Goal: Book appointment/travel/reservation

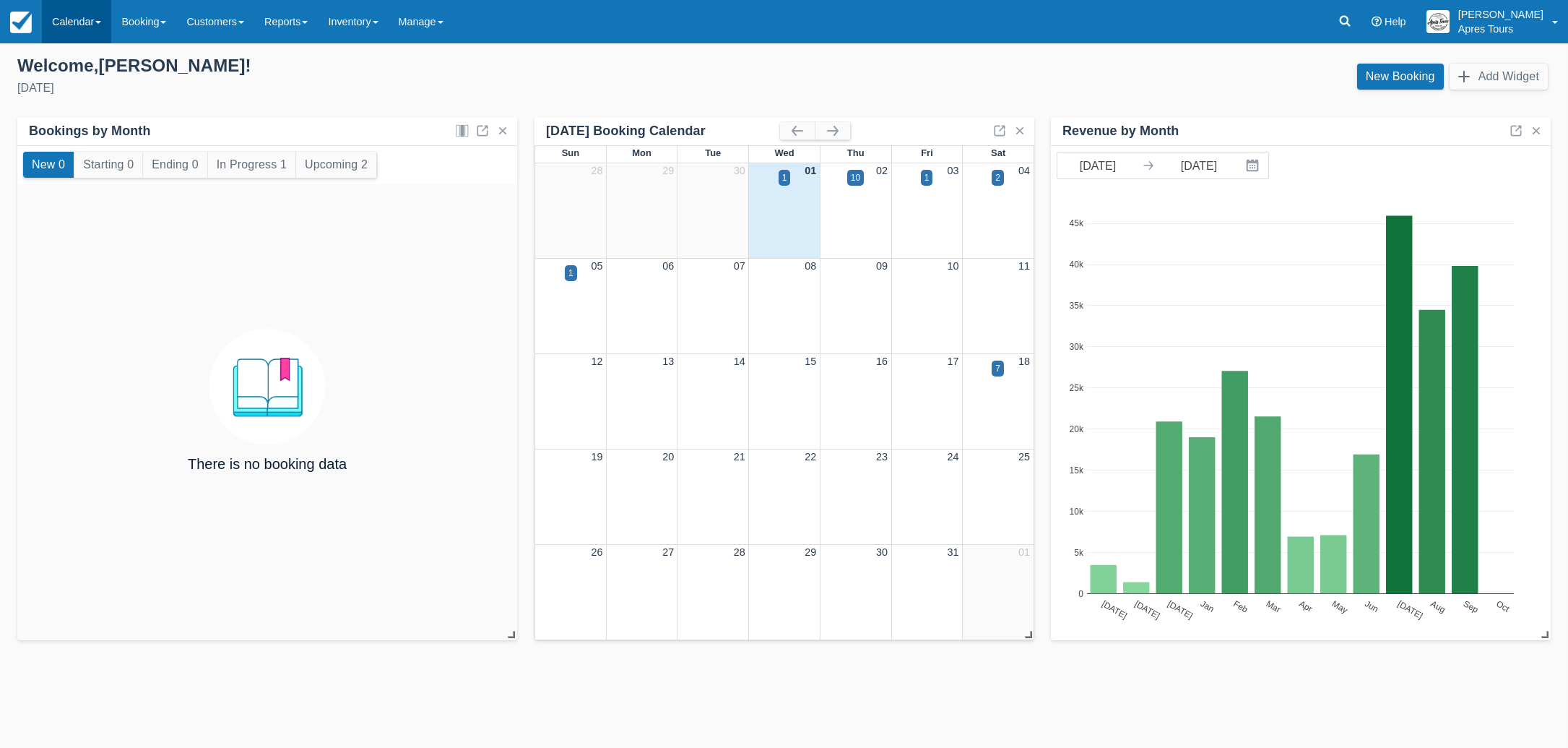
click at [70, 18] on link "Calendar" at bounding box center [76, 21] width 70 height 43
click at [78, 141] on link "Month" at bounding box center [99, 136] width 114 height 30
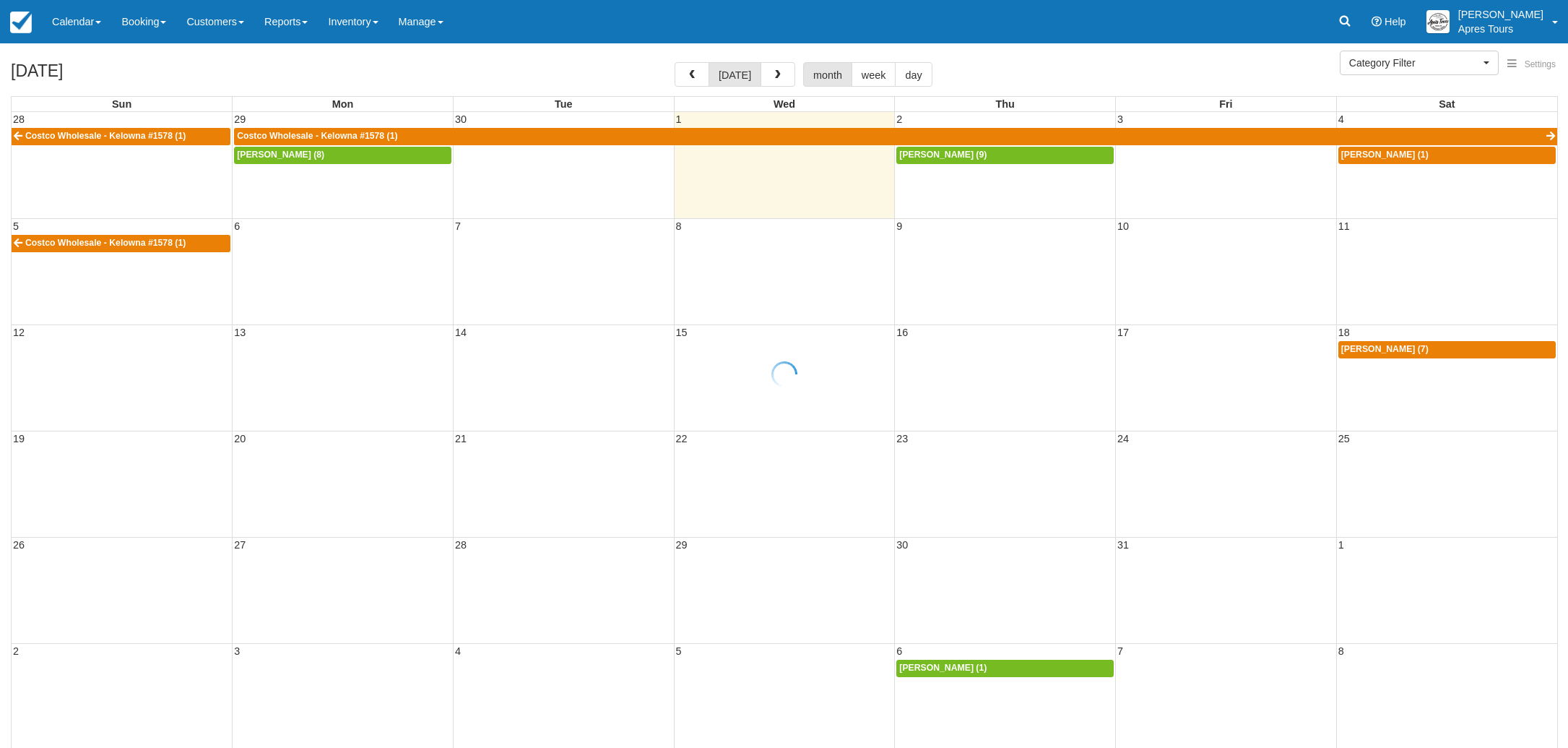
select select
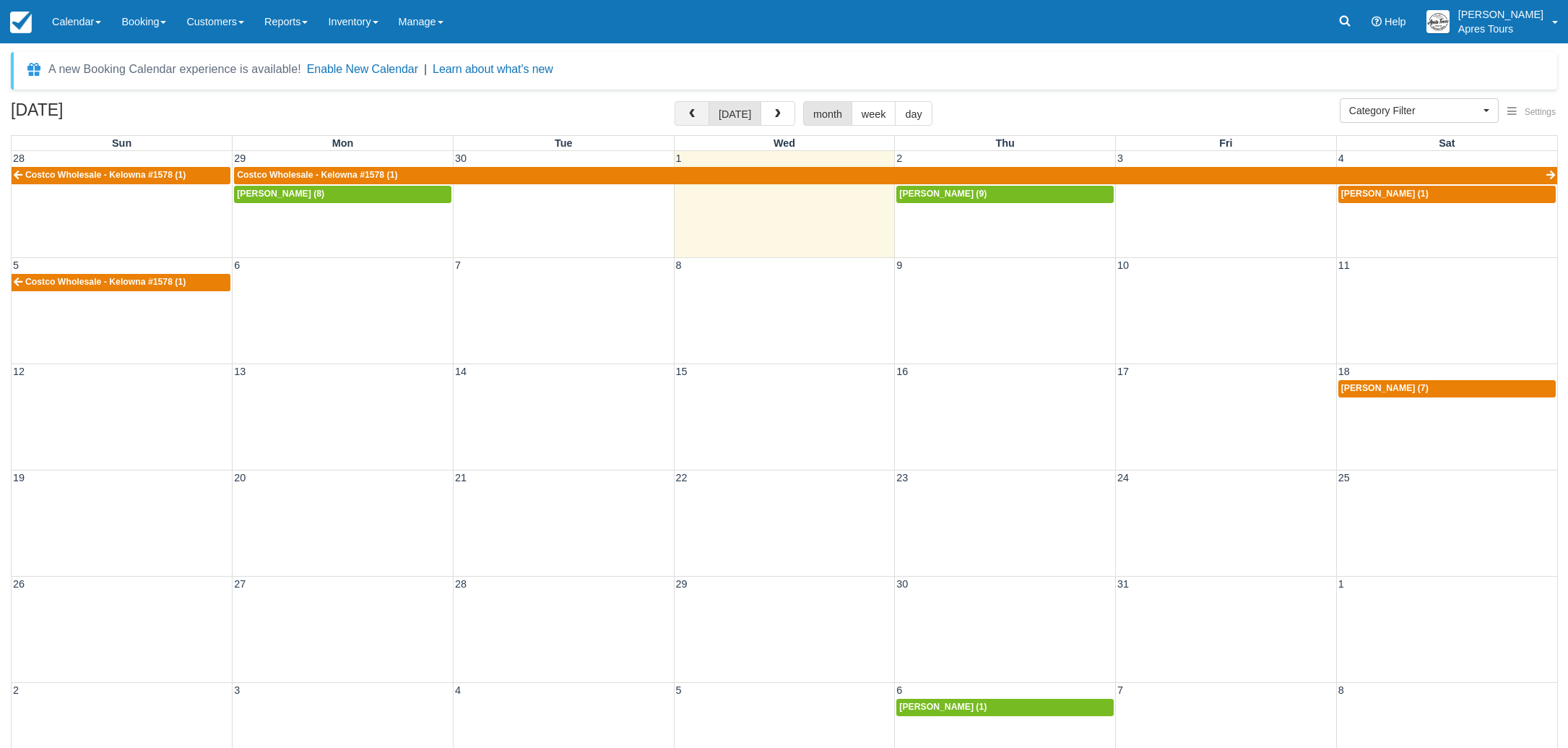
click at [691, 121] on button "button" at bounding box center [692, 114] width 35 height 24
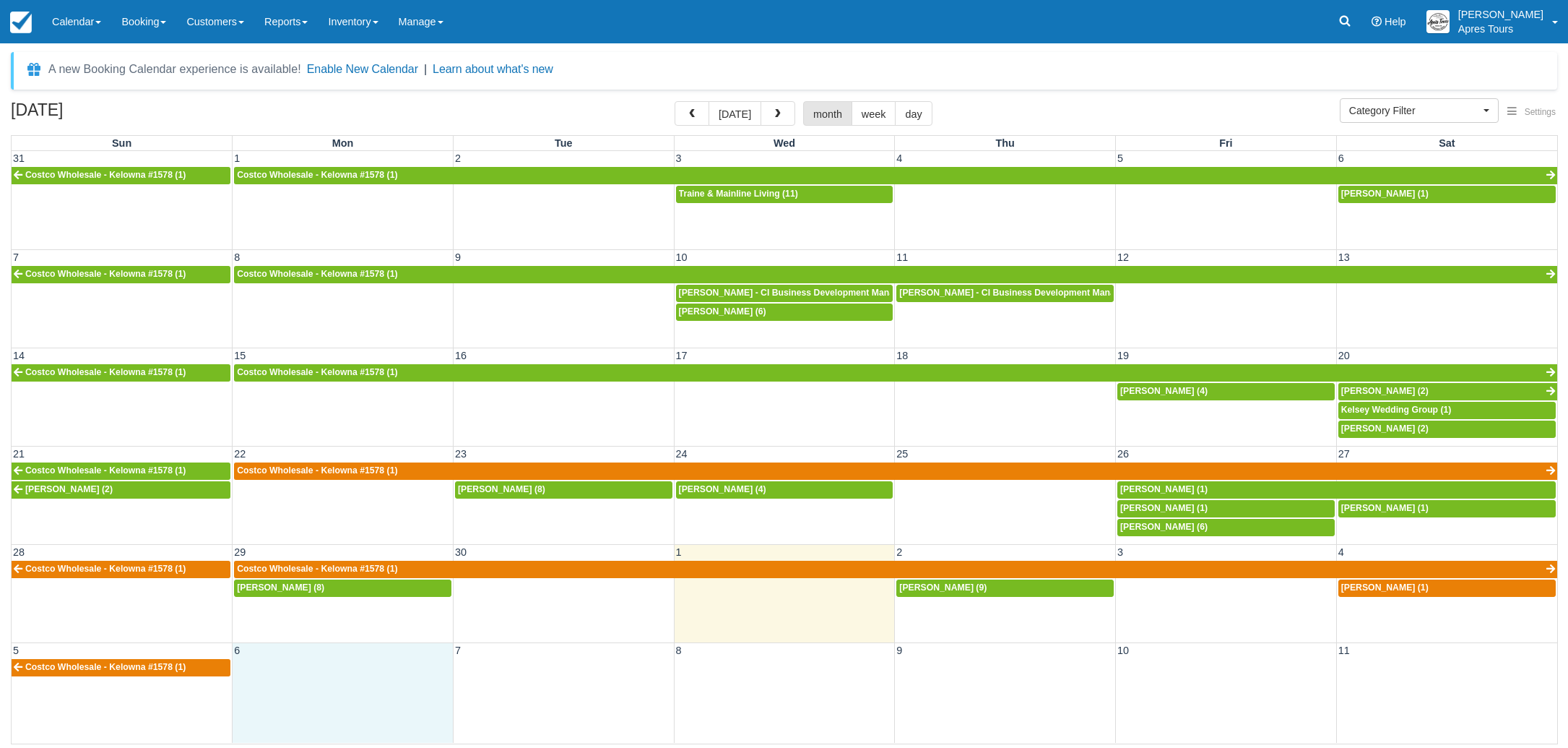
click at [323, 668] on td at bounding box center [343, 667] width 221 height 19
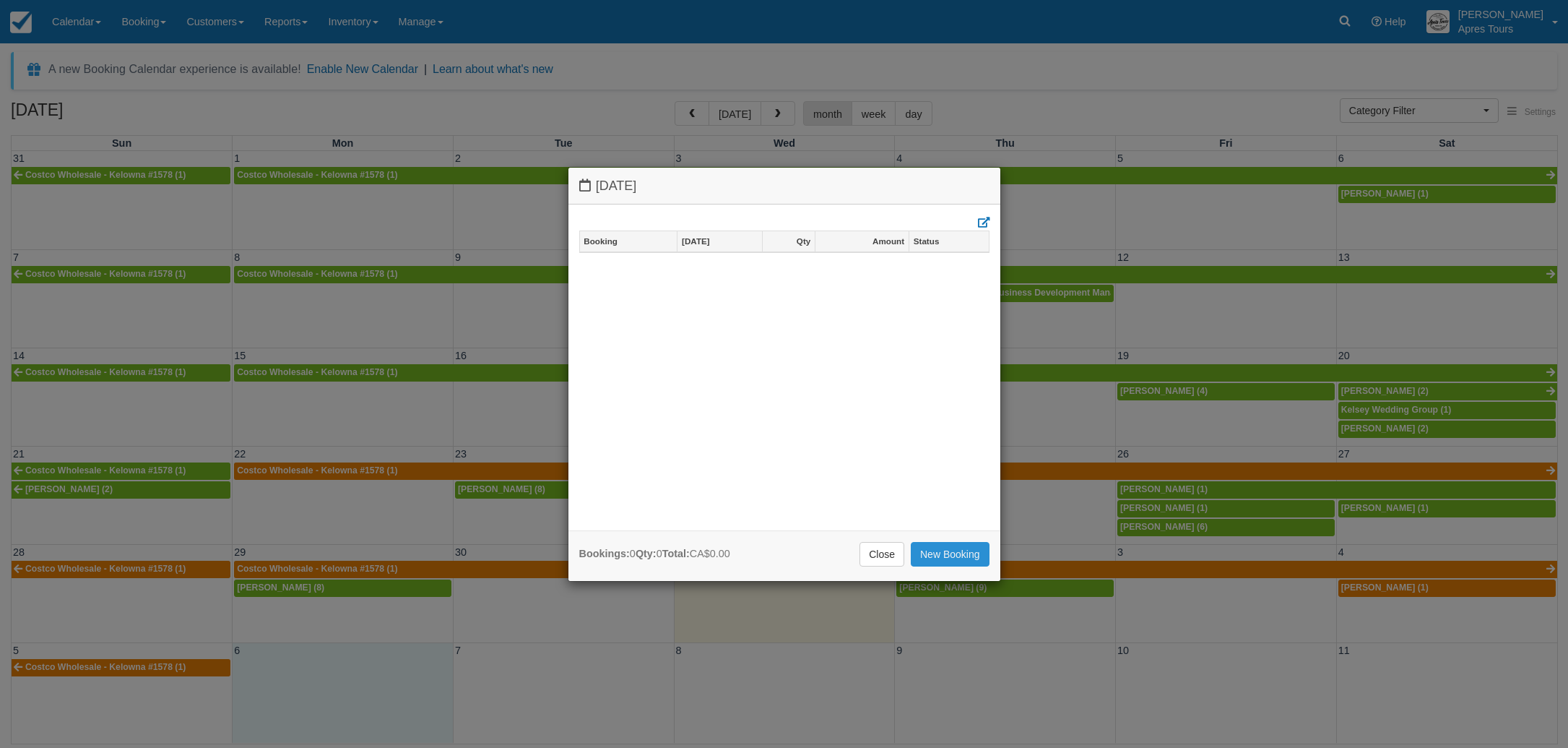
click at [967, 556] on link "New Booking" at bounding box center [950, 554] width 79 height 24
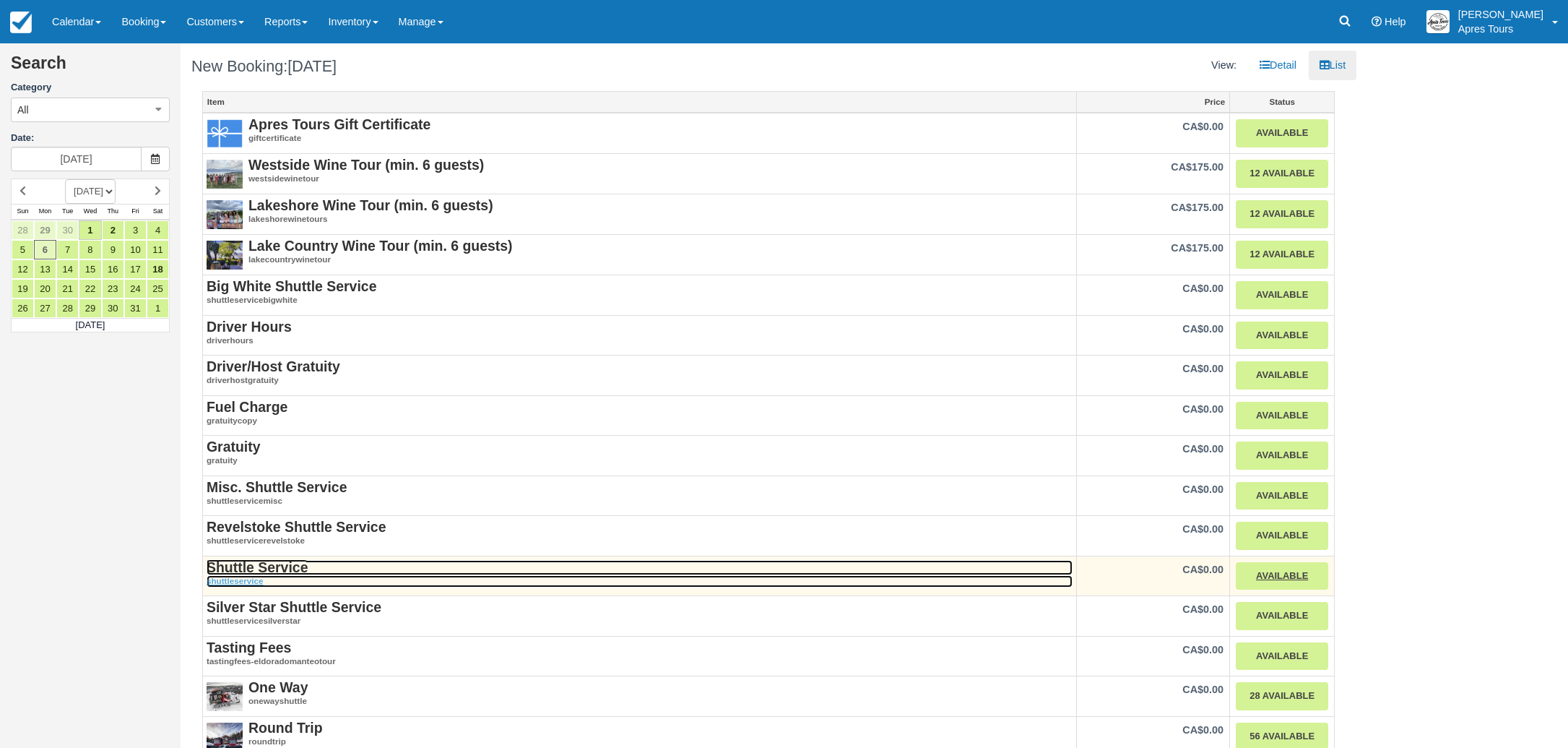
click at [242, 567] on strong "Shuttle Service" at bounding box center [257, 567] width 101 height 16
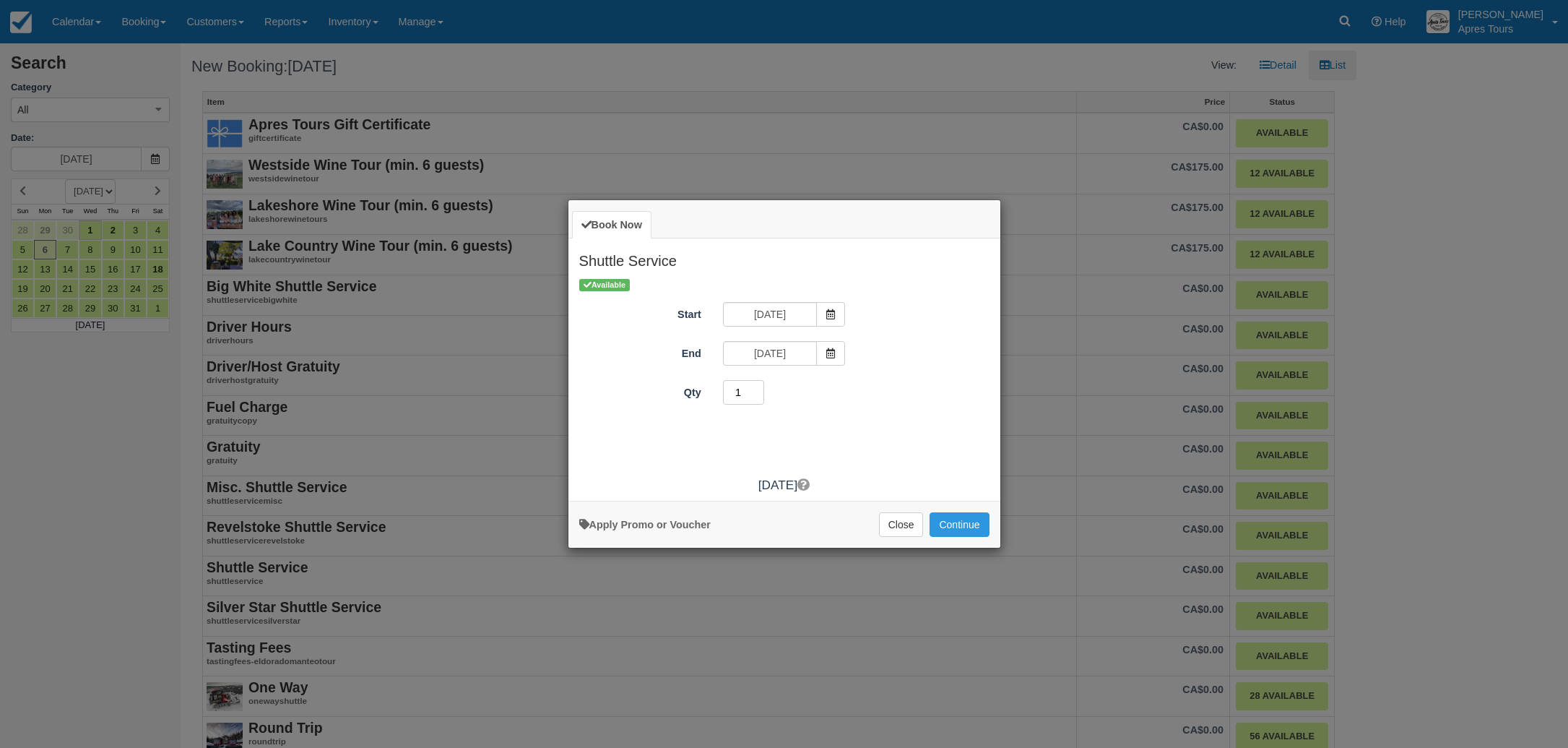
type input "1"
click at [758, 397] on input "1" at bounding box center [743, 392] width 42 height 24
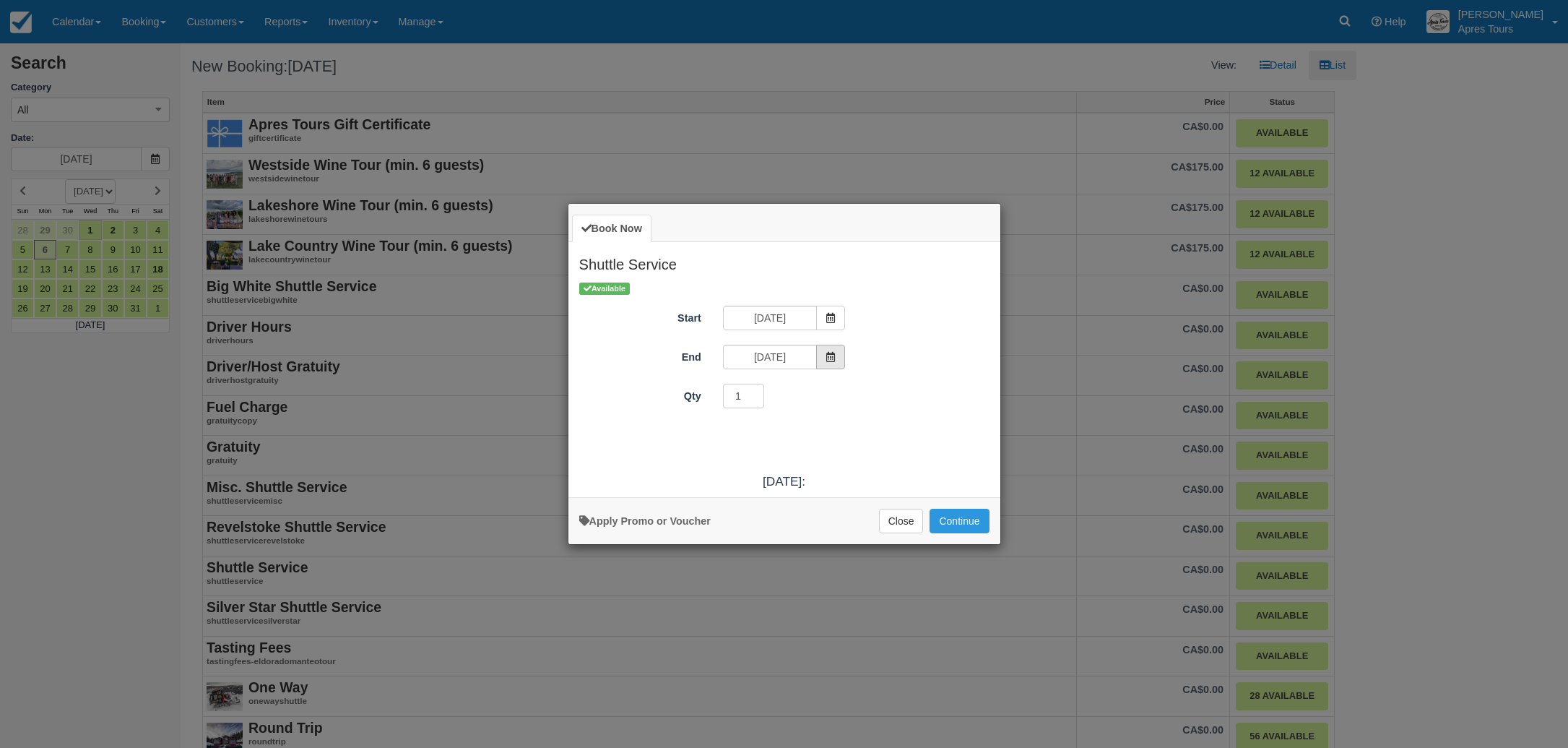
click at [831, 358] on icon "Item Modal" at bounding box center [830, 357] width 10 height 10
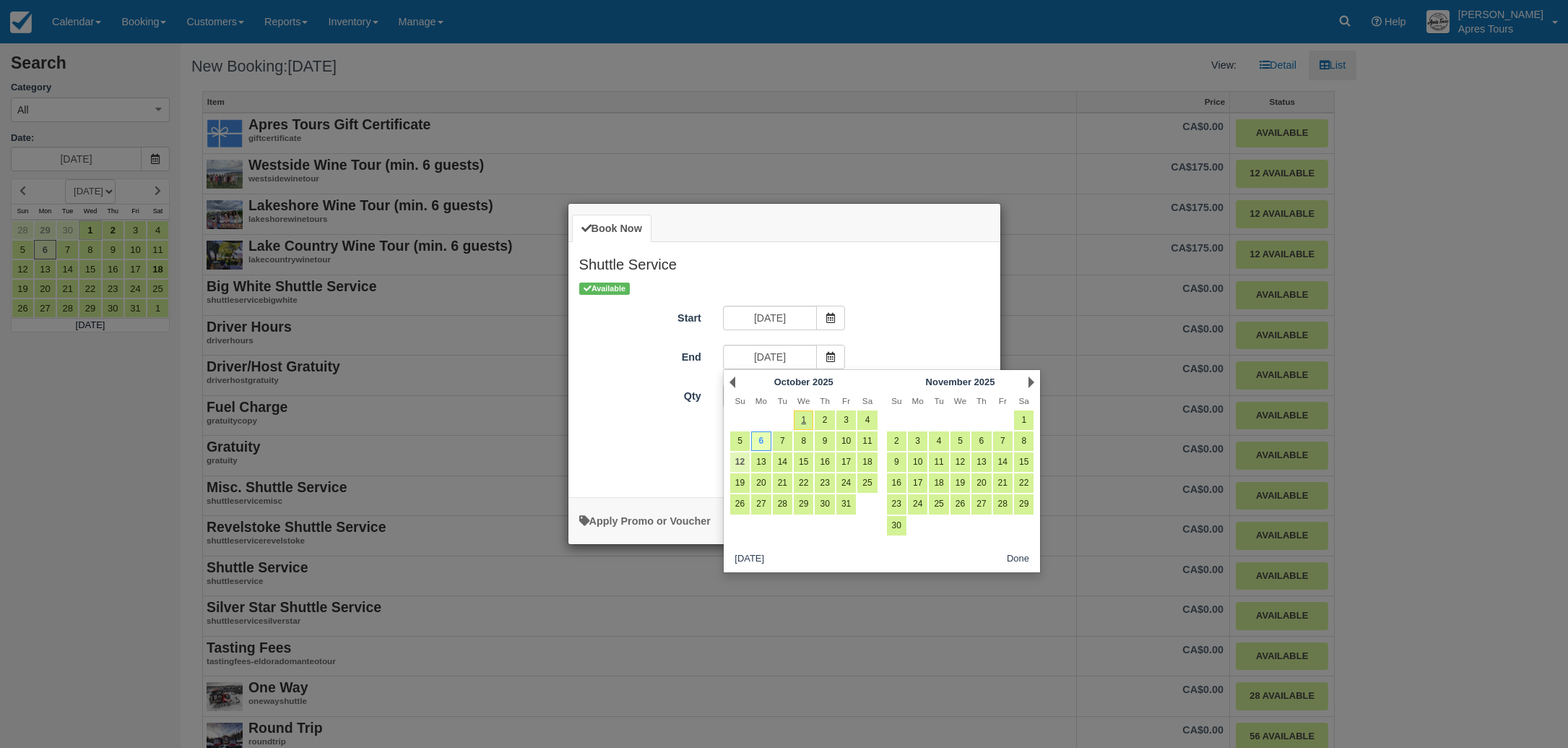
click at [742, 465] on link "12" at bounding box center [740, 462] width 20 height 20
type input "Sun Oct 12 2025"
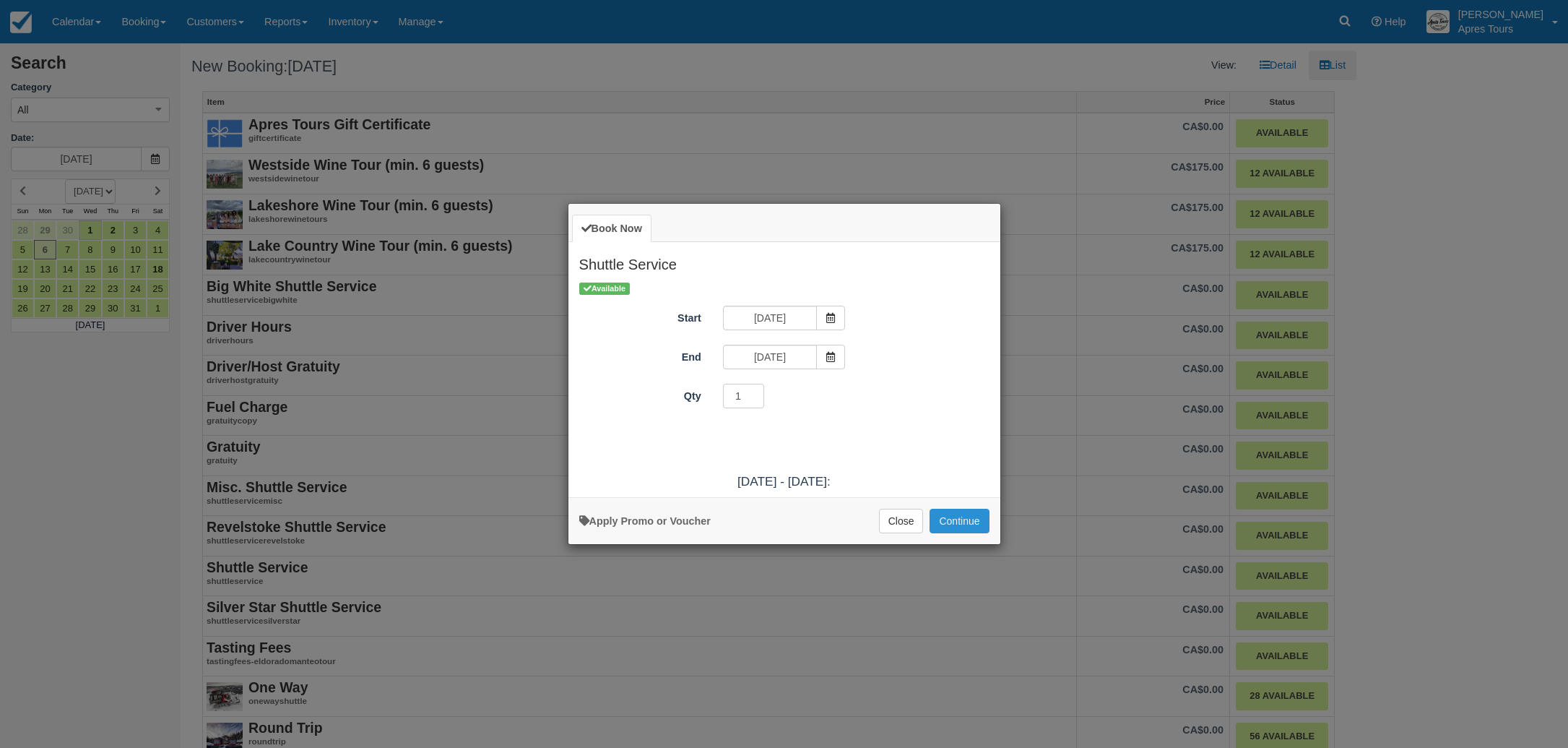
click at [971, 524] on button "Continue" at bounding box center [959, 521] width 59 height 24
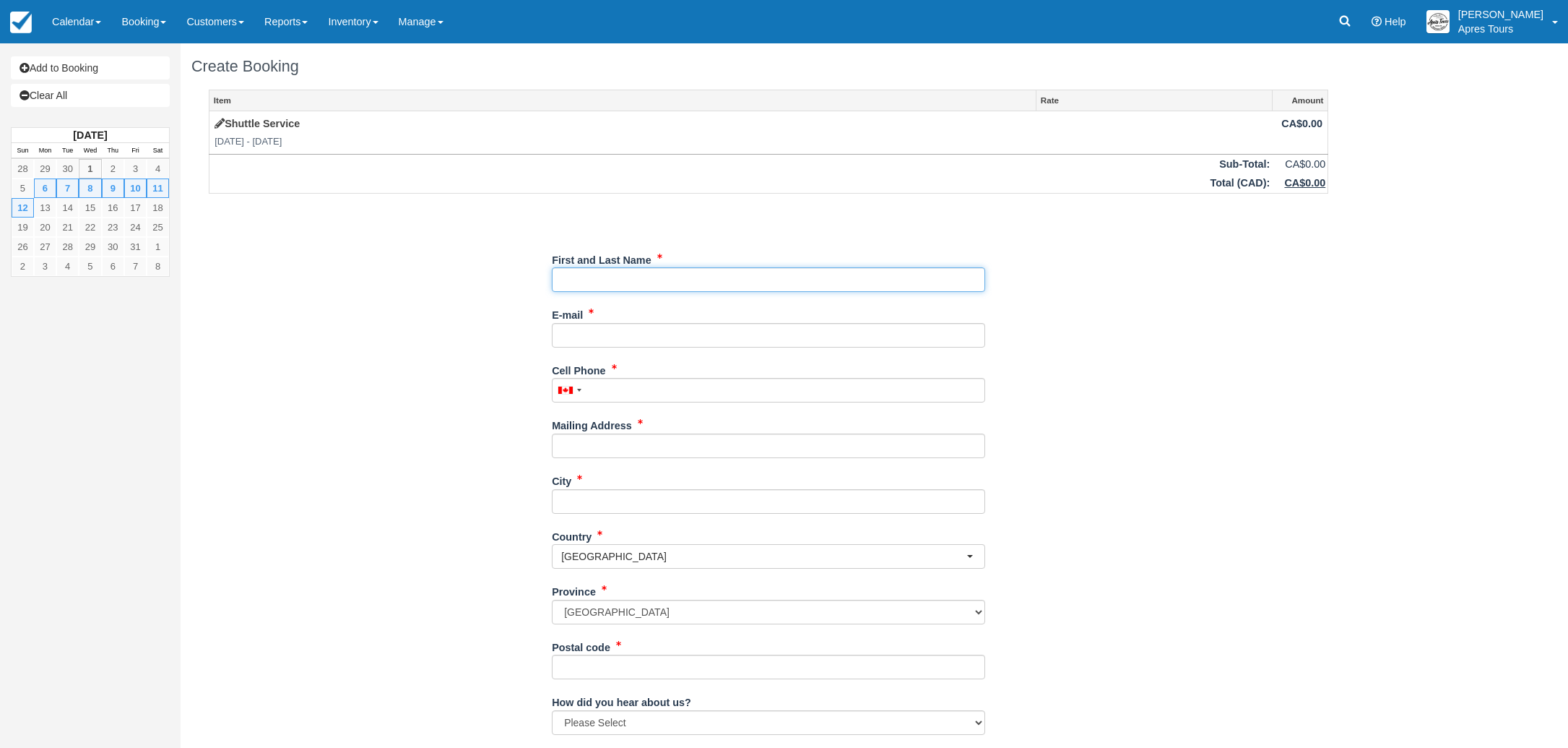
click at [907, 275] on input "First and Last Name" at bounding box center [768, 279] width 434 height 24
type input "Costco Wholesale - Kelowna #1578"
type input "w01578adm@costco.com"
type input "2508705200"
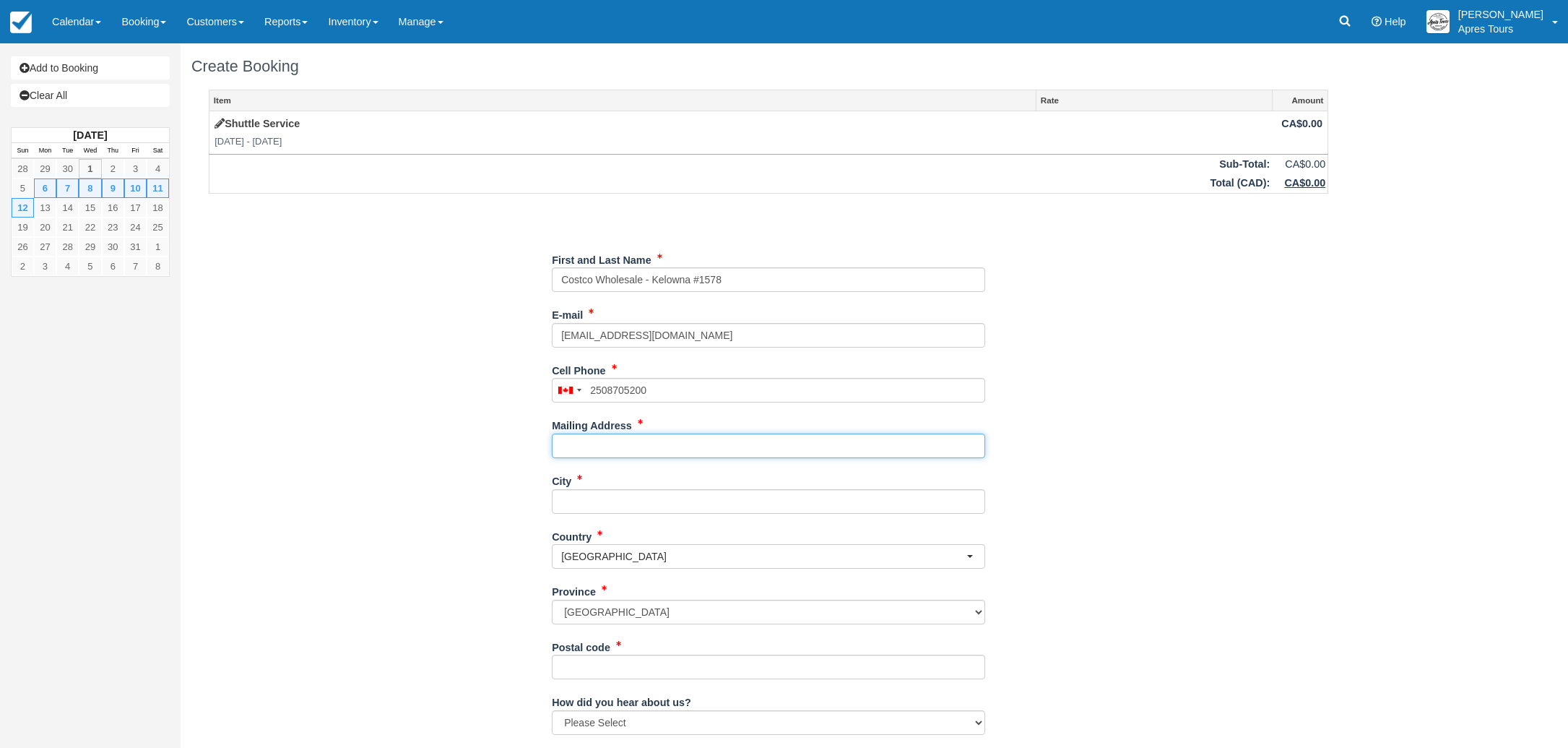
type input "2125 Baron Rd"
type input "Kelowna"
type input "V1X oB2"
type input "(250) 870-5200"
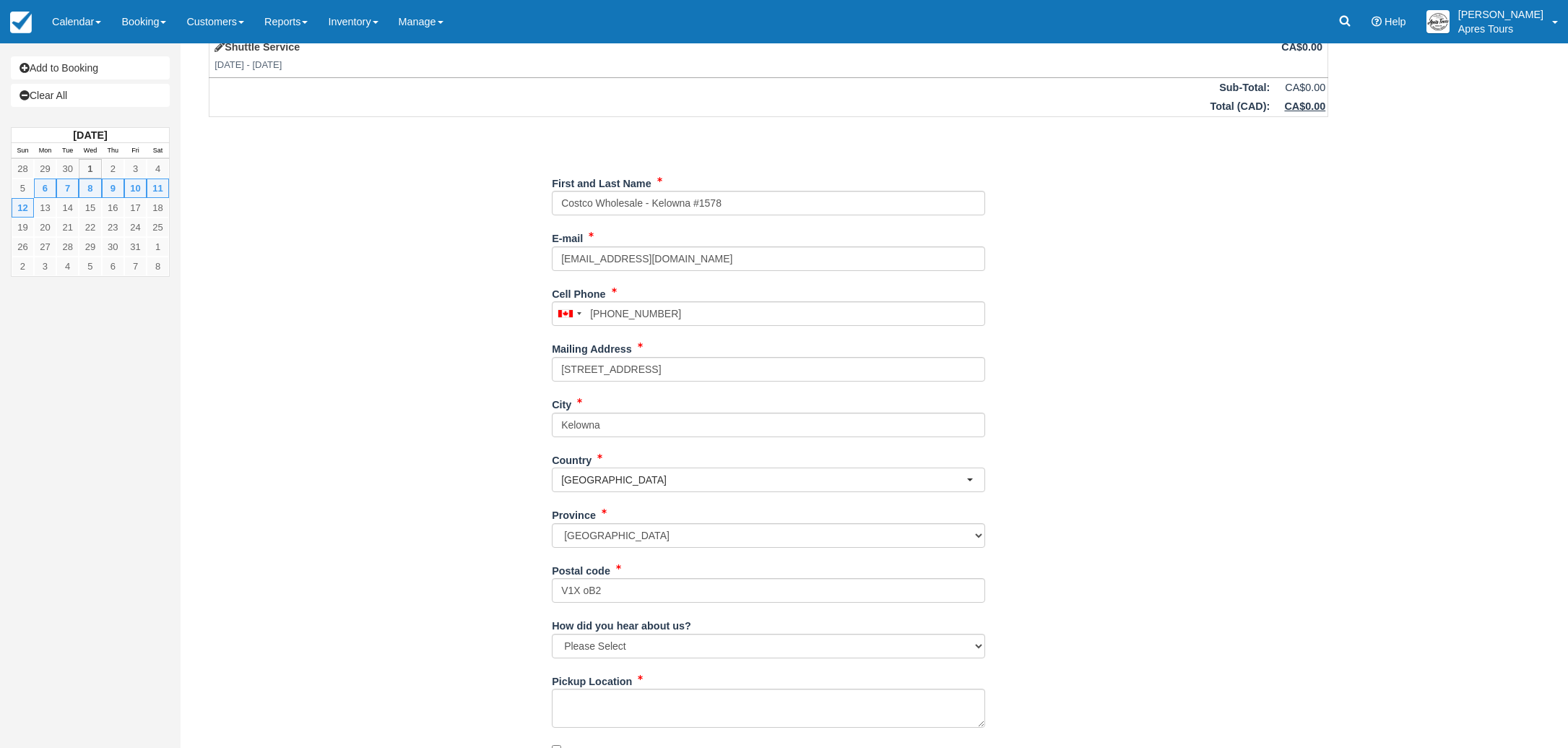
scroll to position [136, 0]
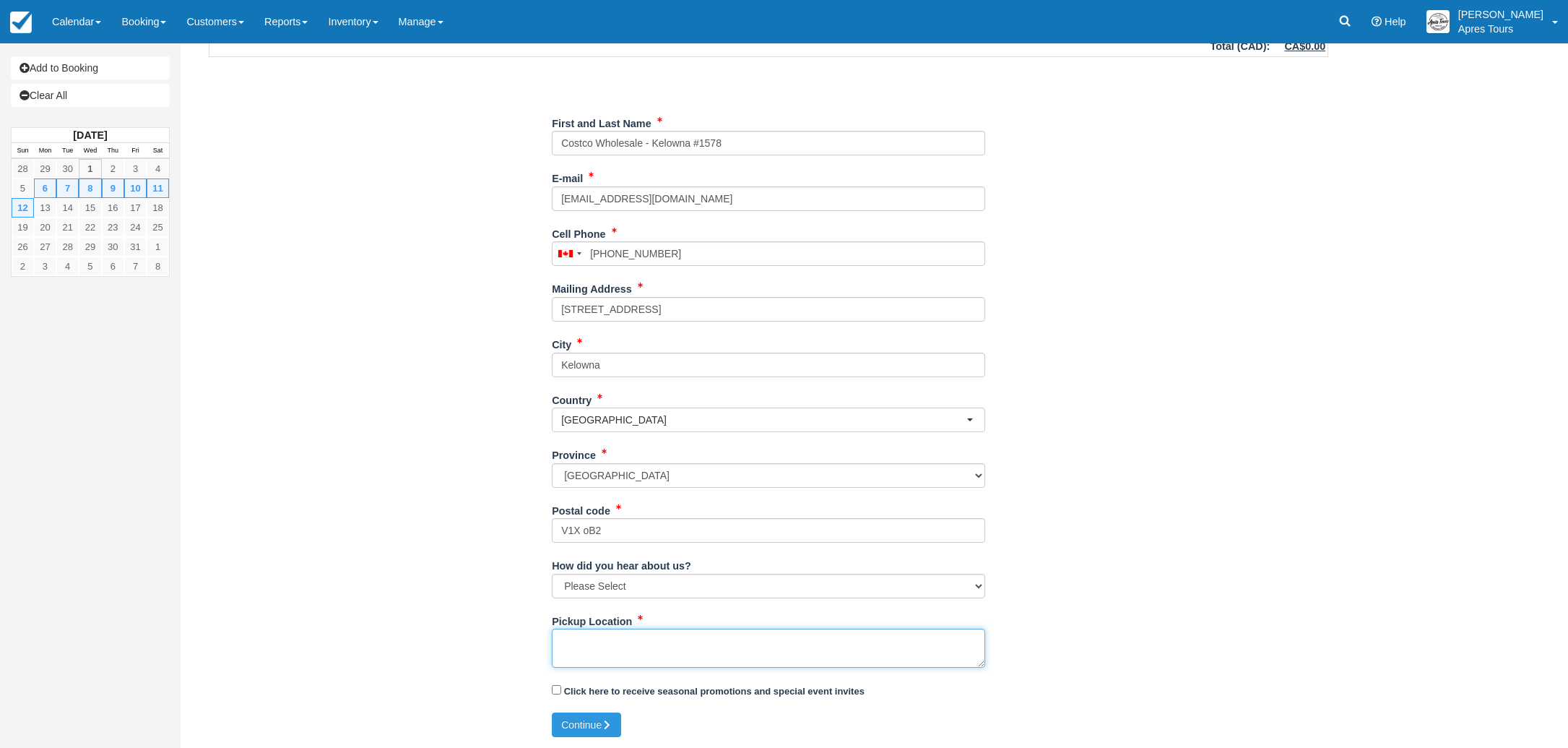
click at [606, 644] on textarea "Pickup Location" at bounding box center [768, 648] width 434 height 39
type textarea "Apres Tours / Costco Shuttle for week Oct 6th - 12th"
click at [590, 724] on button "Continue" at bounding box center [586, 725] width 70 height 24
type input "+12508705200"
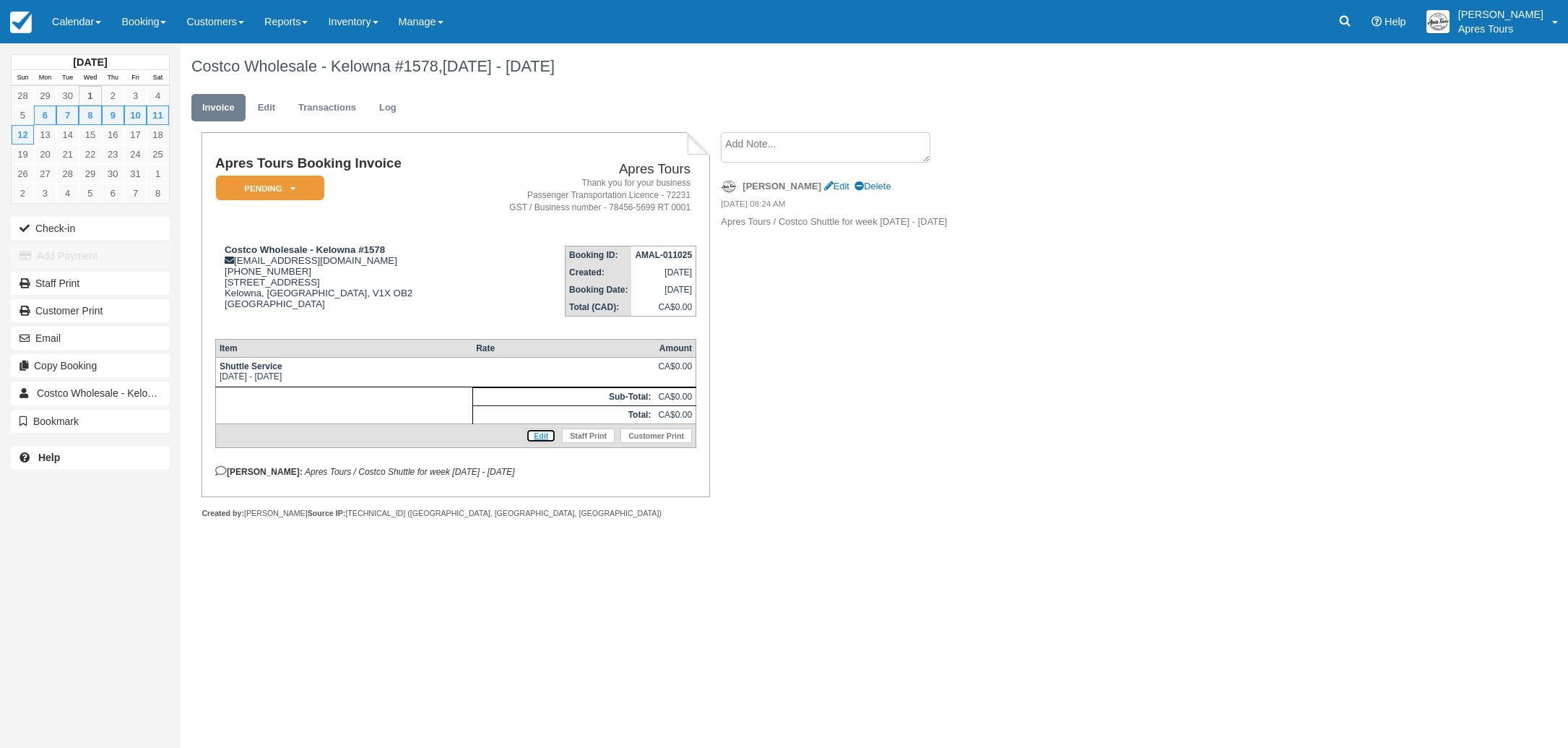
click at [537, 443] on link "Edit" at bounding box center [541, 435] width 30 height 14
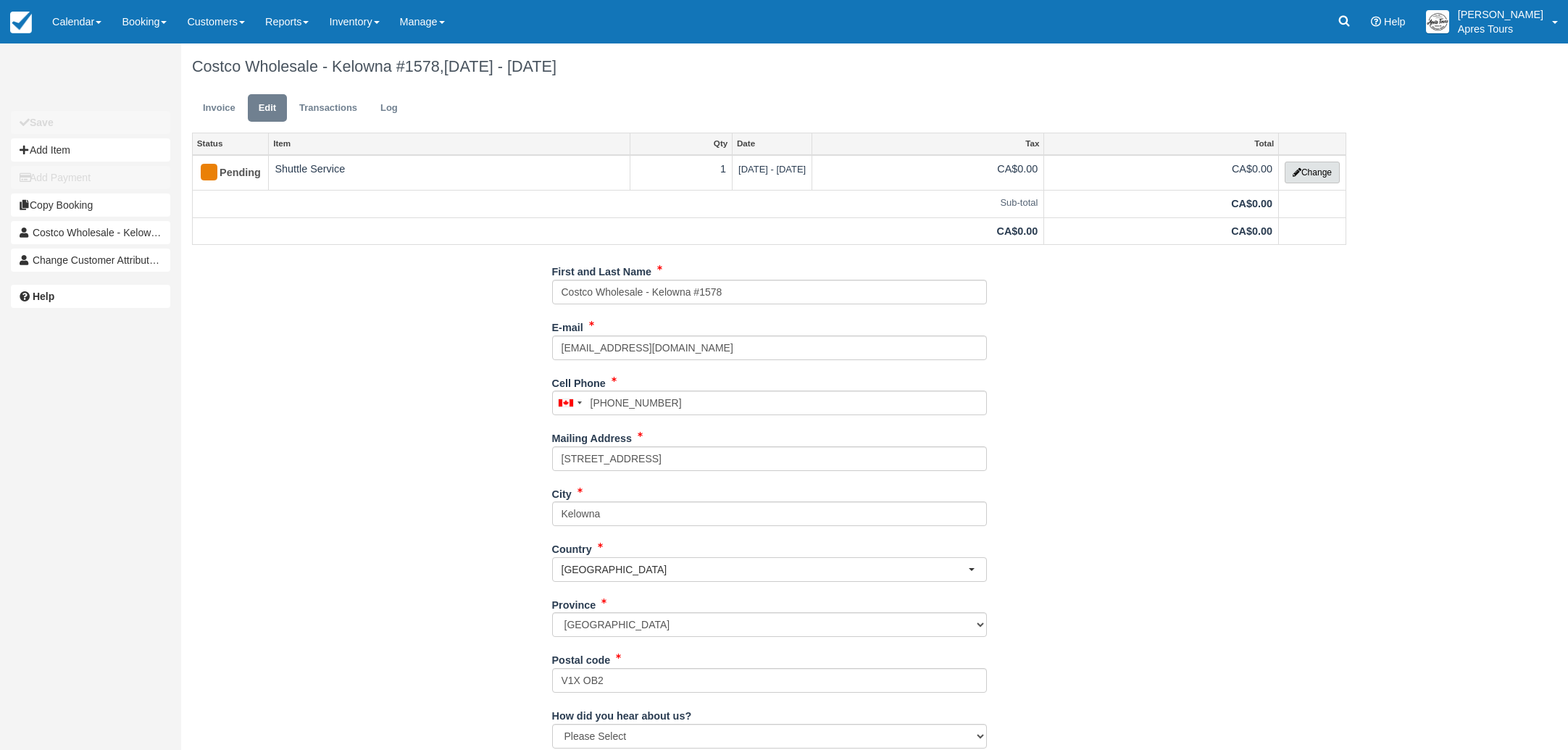
click at [1308, 168] on button "Change" at bounding box center [1312, 172] width 55 height 22
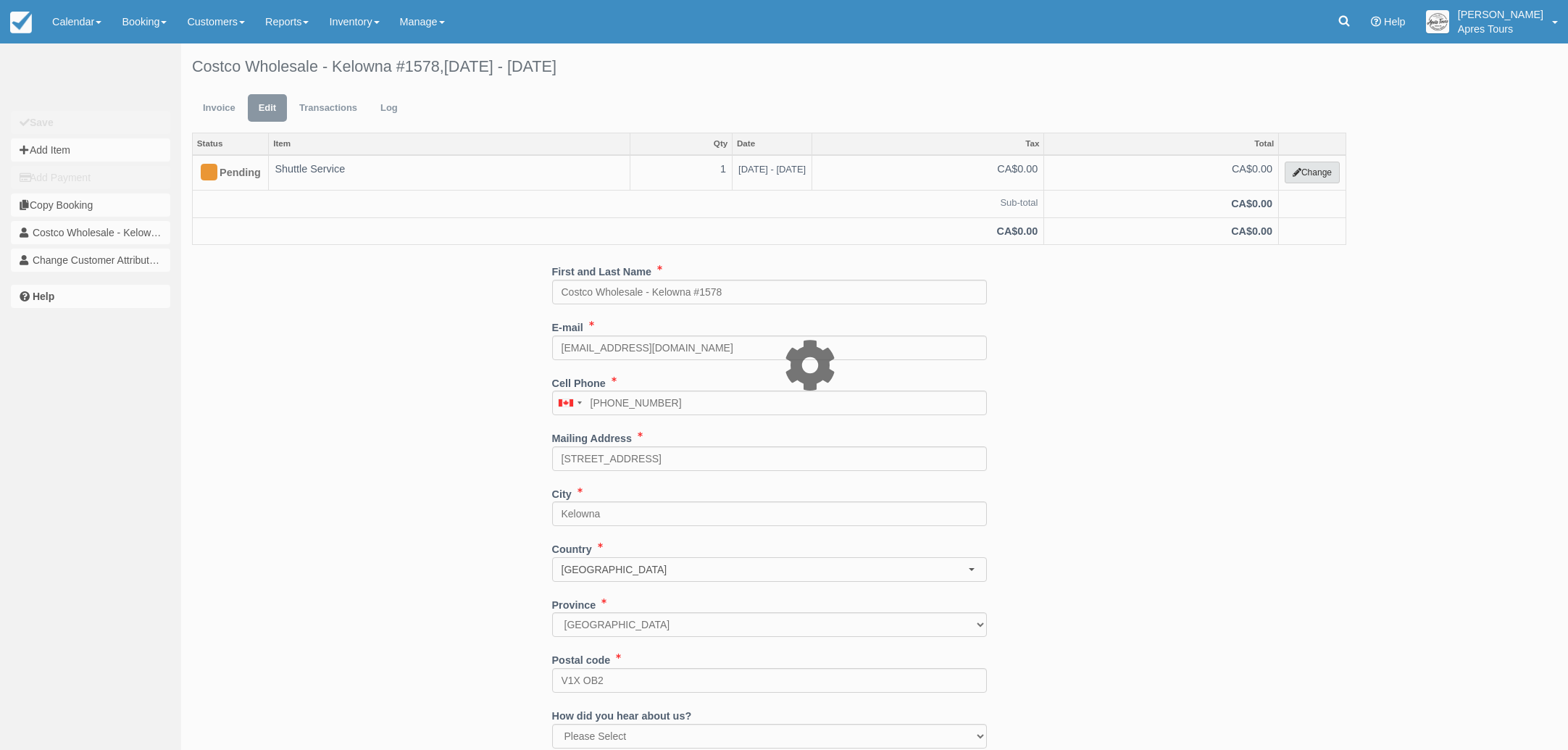
select select "4"
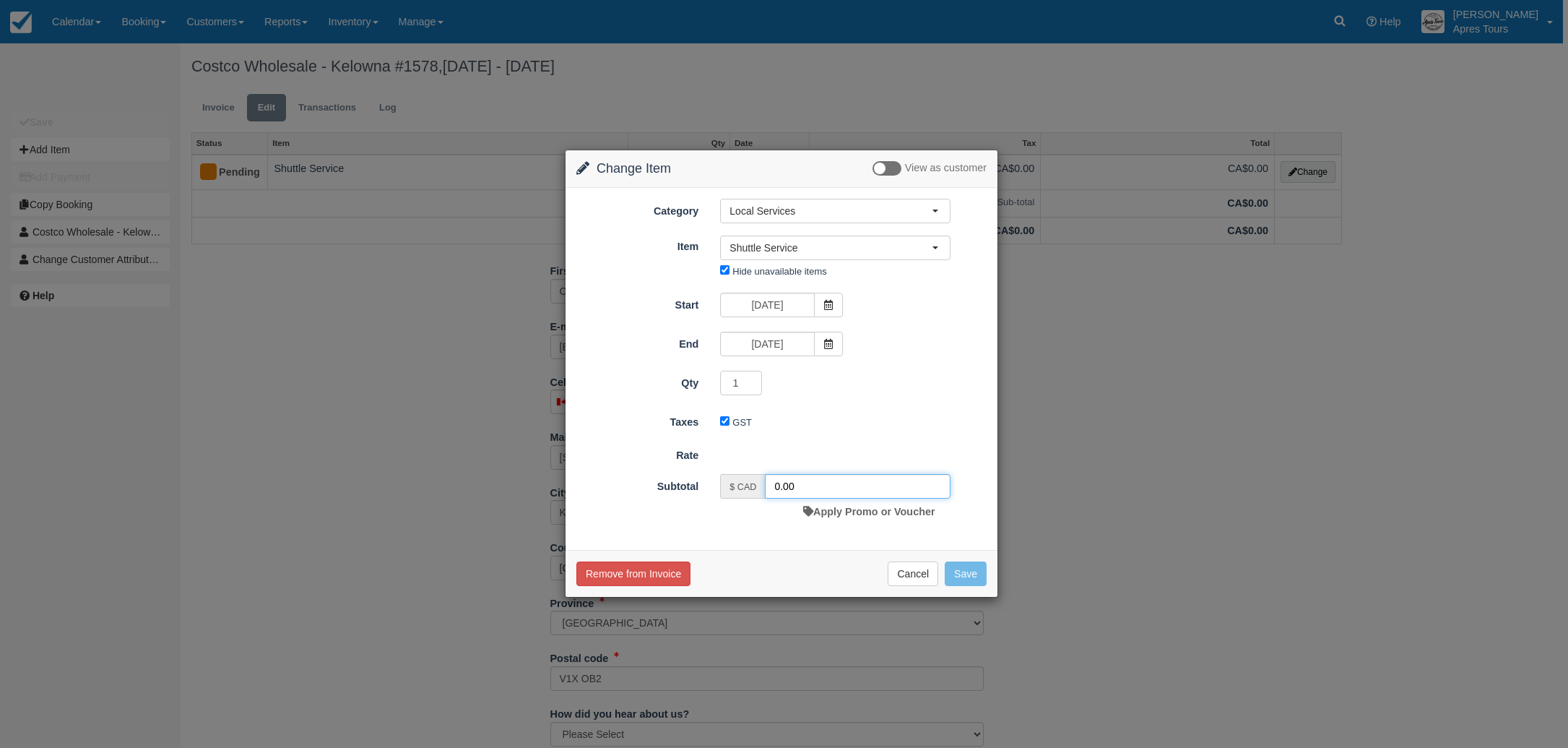
click at [774, 482] on input "0.00" at bounding box center [857, 486] width 185 height 24
type input "4900.00"
click at [970, 572] on button "Save" at bounding box center [965, 577] width 42 height 24
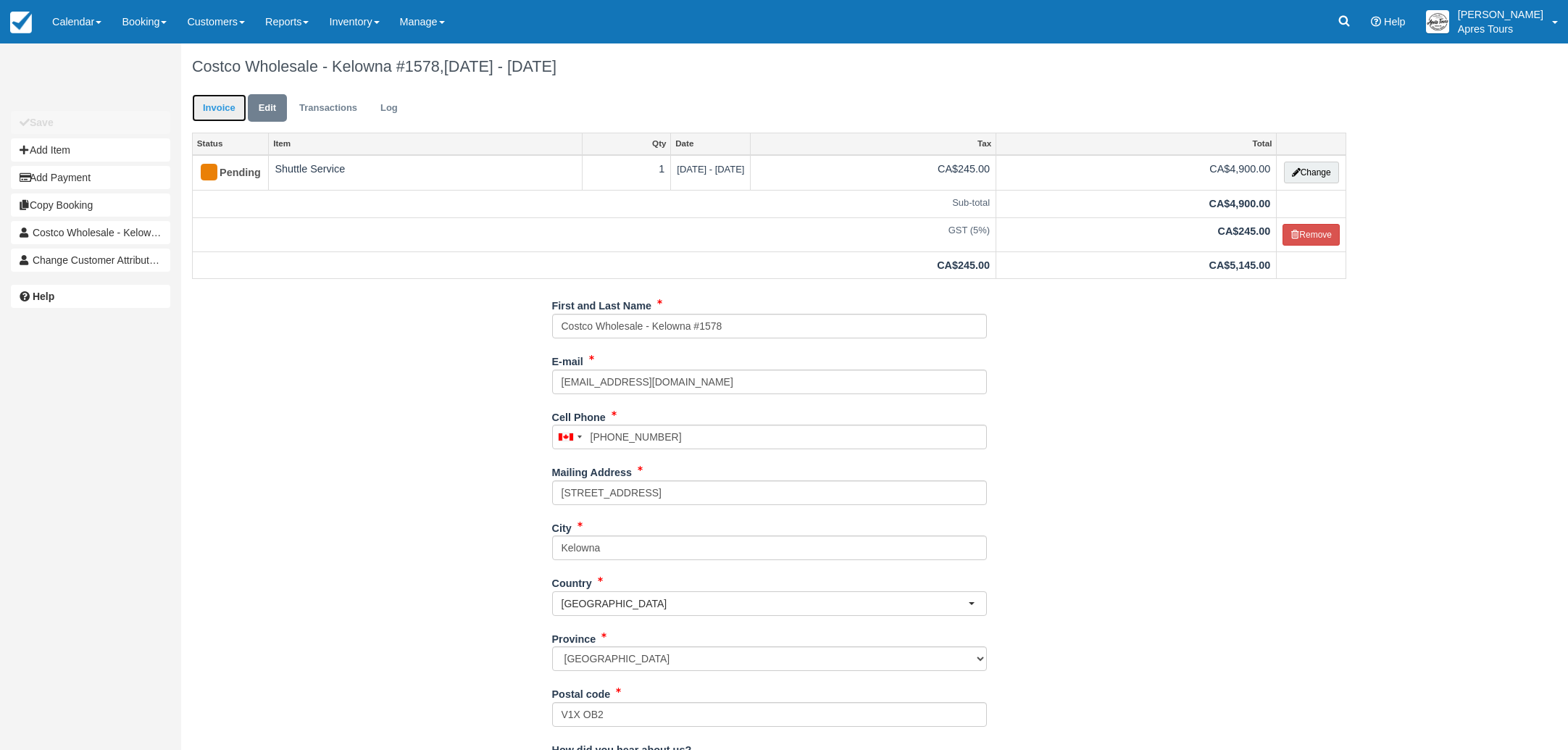
click at [219, 111] on link "Invoice" at bounding box center [219, 108] width 55 height 28
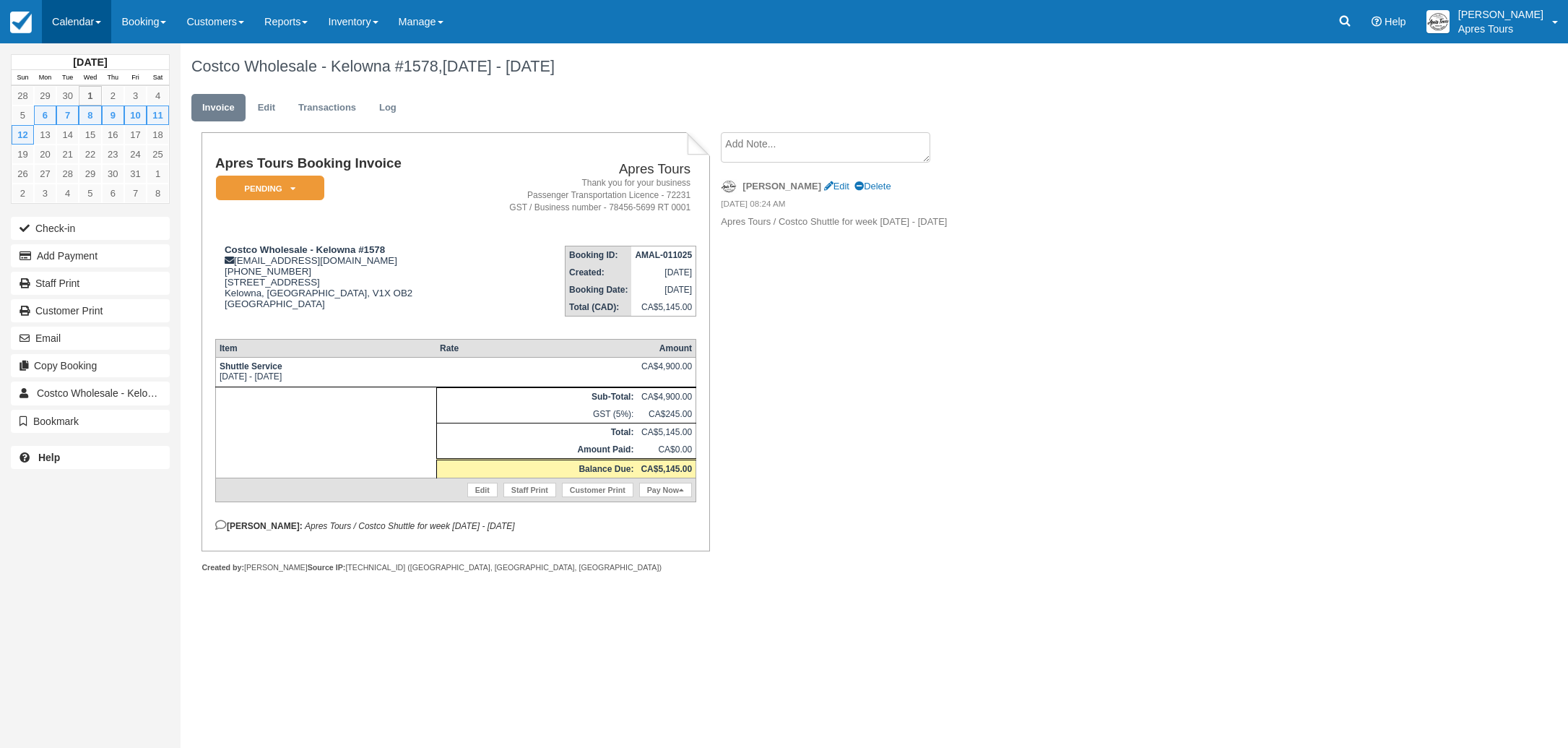
click at [82, 20] on link "Calendar" at bounding box center [76, 21] width 70 height 43
click at [91, 131] on link "Month" at bounding box center [99, 136] width 114 height 30
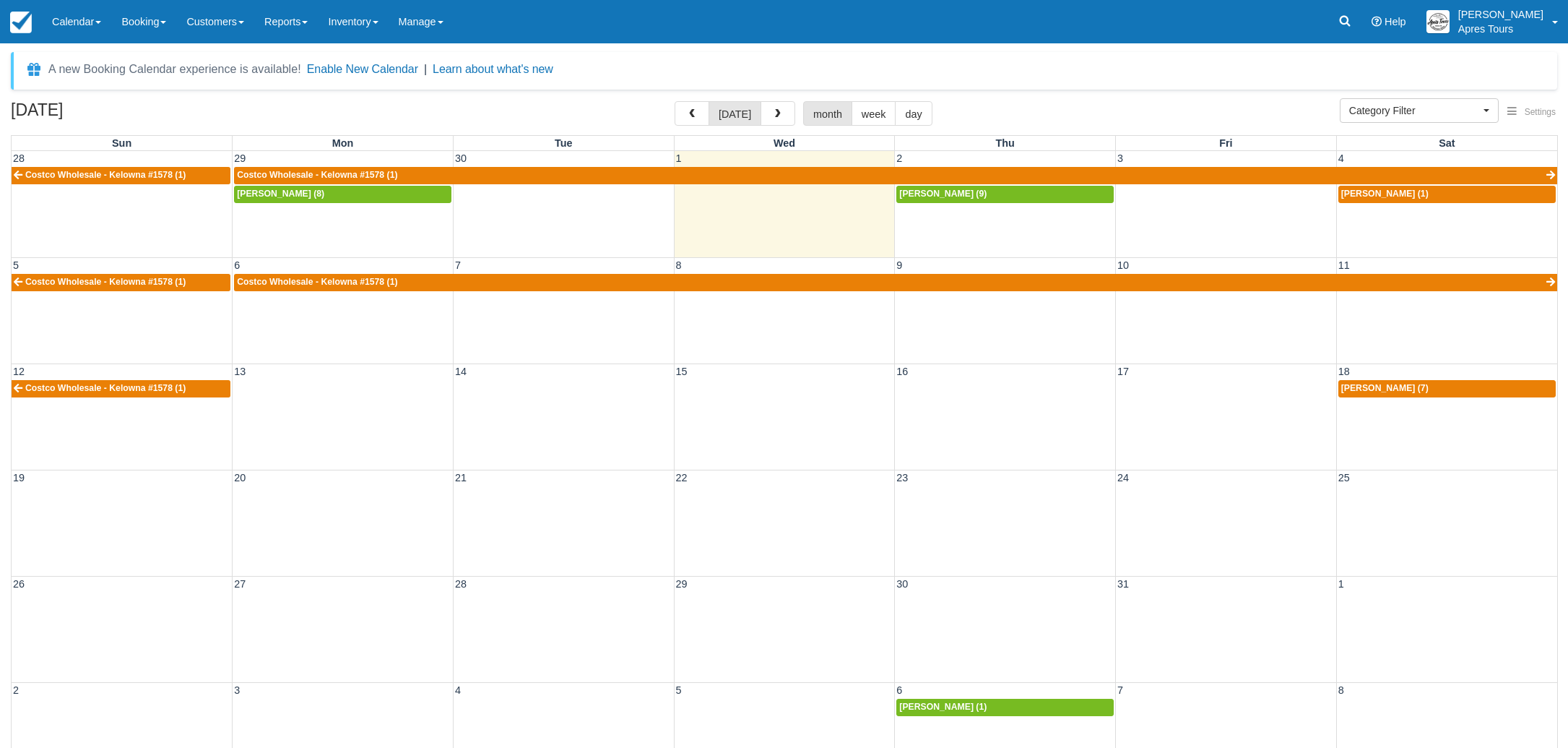
select select
click at [1405, 386] on span "Laurel Traue (7)" at bounding box center [1384, 388] width 87 height 10
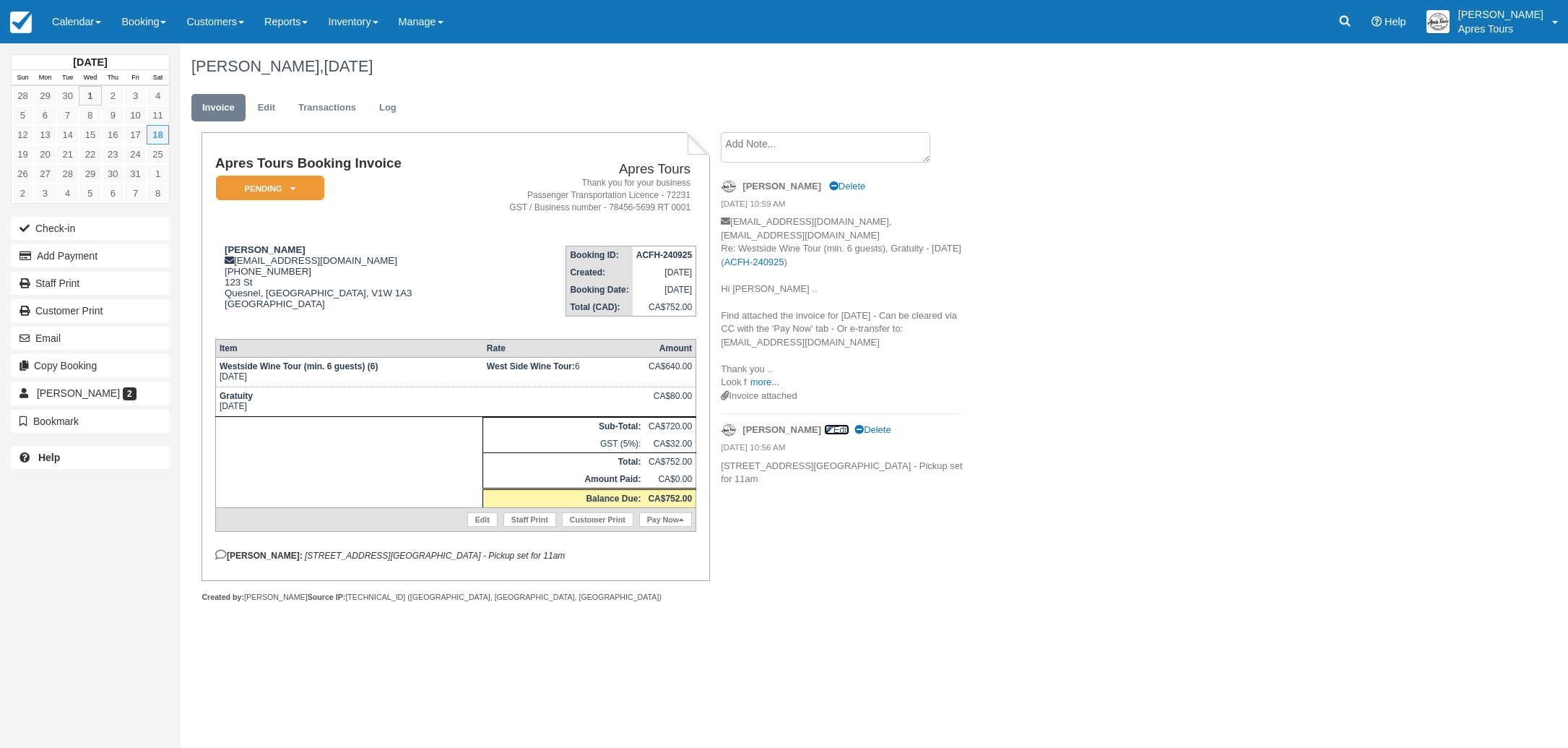
click at [824, 424] on link "Edit" at bounding box center [836, 429] width 25 height 11
type textarea "11735 Ok Centre Rd W - Lake Country - Pickup set for 11am"
checkbox input "true"
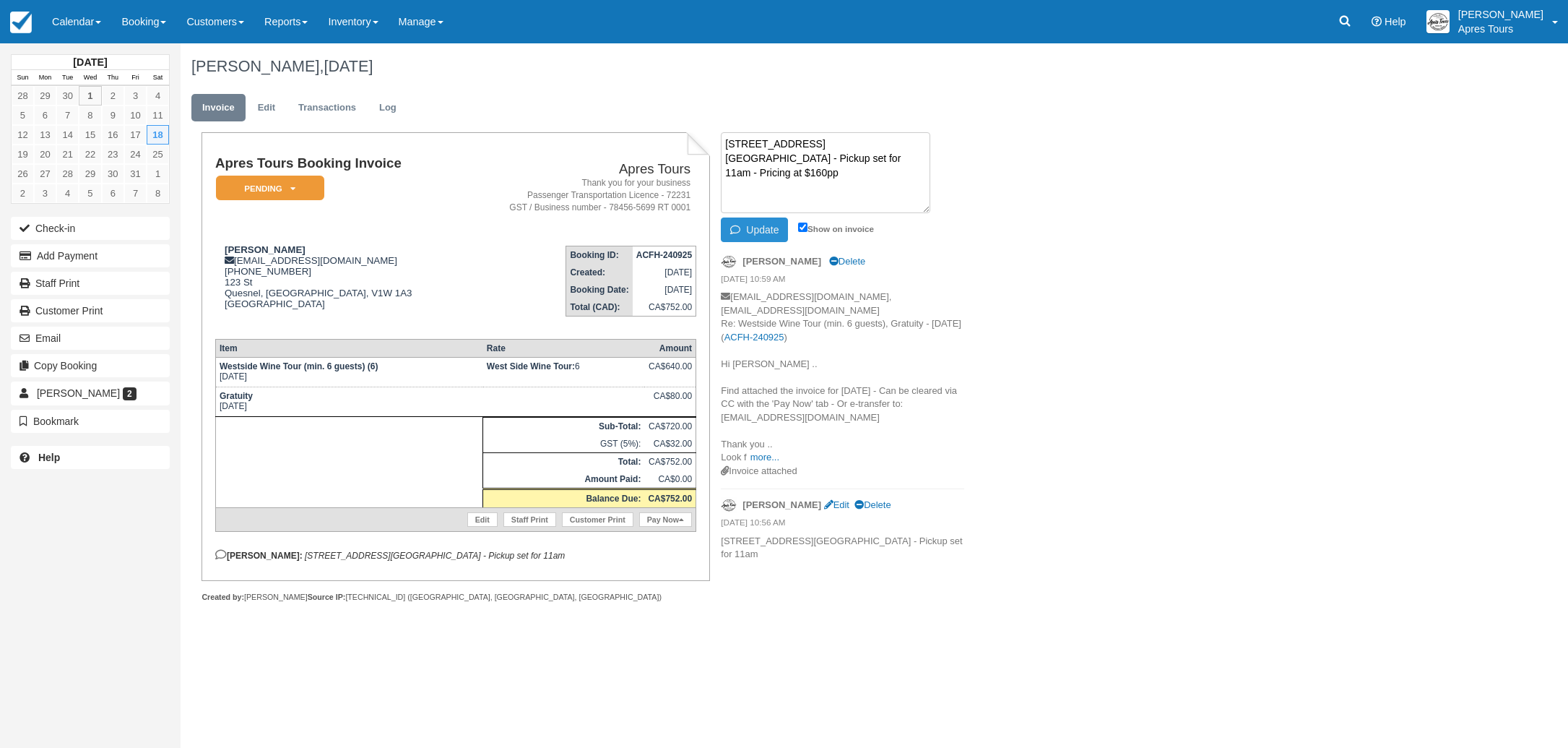
type textarea "11735 Ok Centre Rd W - Lake Country - Pickup set for 11am - Pricing at $160pp"
click at [767, 236] on button "Update" at bounding box center [754, 229] width 67 height 24
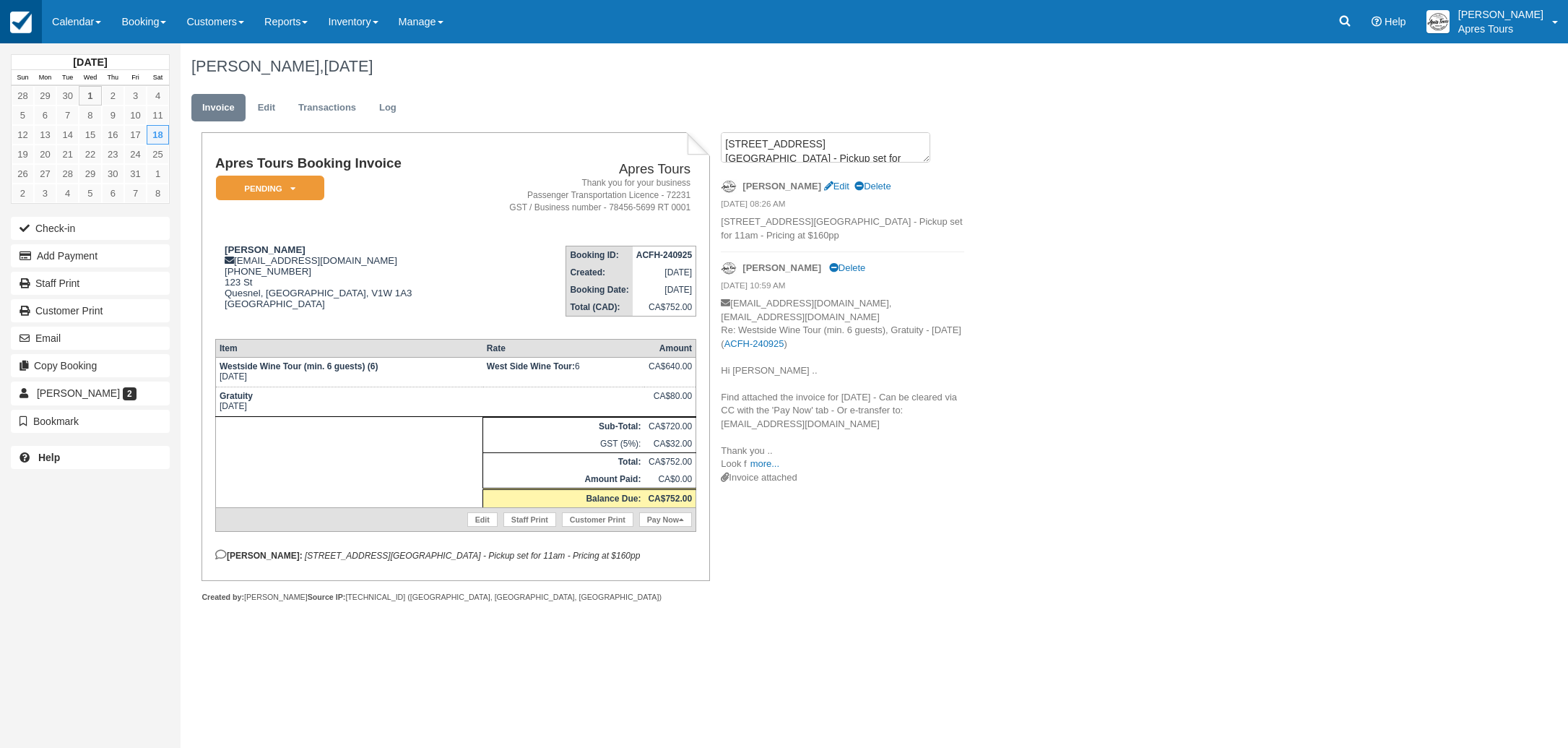
click at [8, 15] on link at bounding box center [20, 21] width 42 height 43
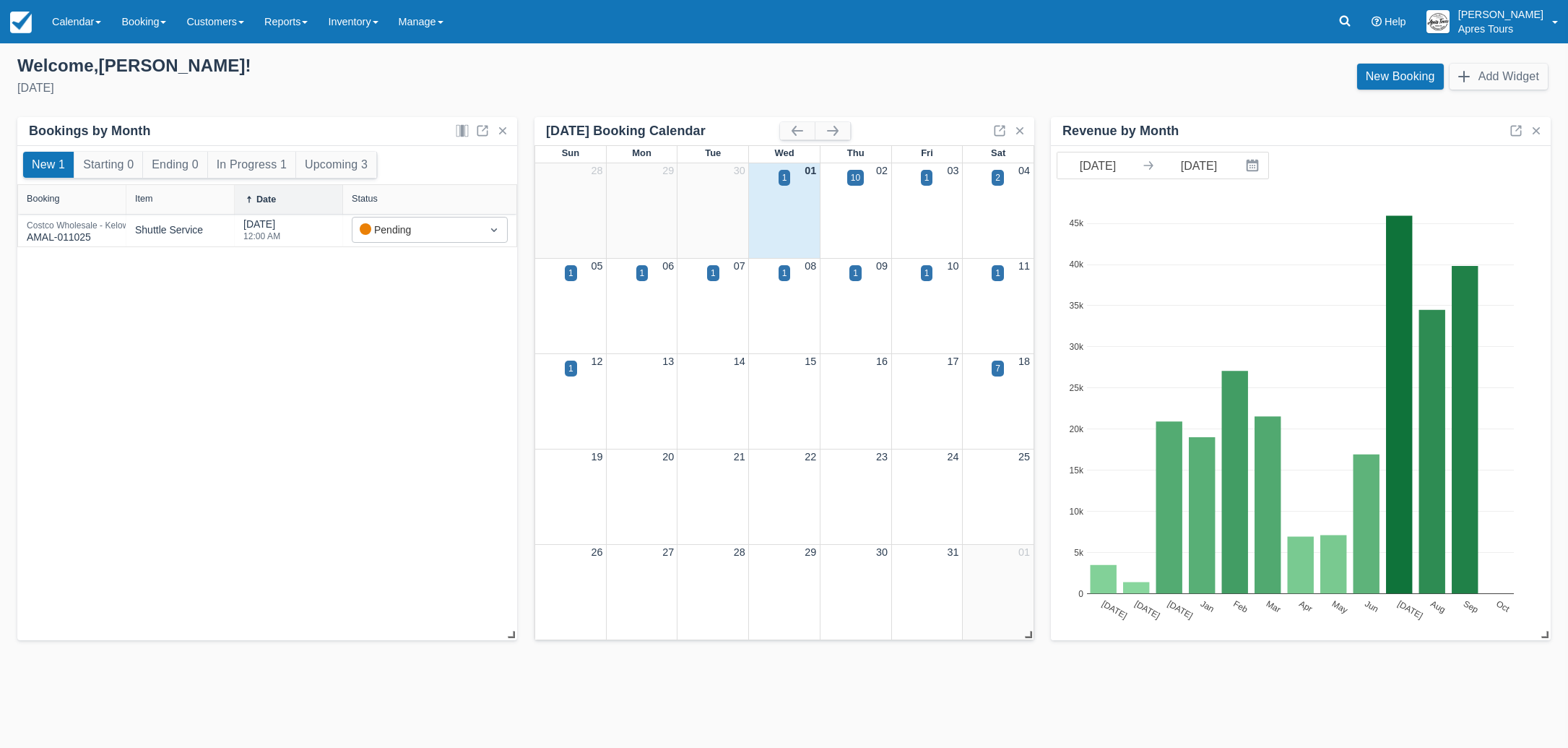
click at [331, 98] on div "Welcome , [PERSON_NAME] ! [DATE]" at bounding box center [395, 77] width 779 height 45
click at [76, 23] on link "Calendar" at bounding box center [76, 21] width 70 height 43
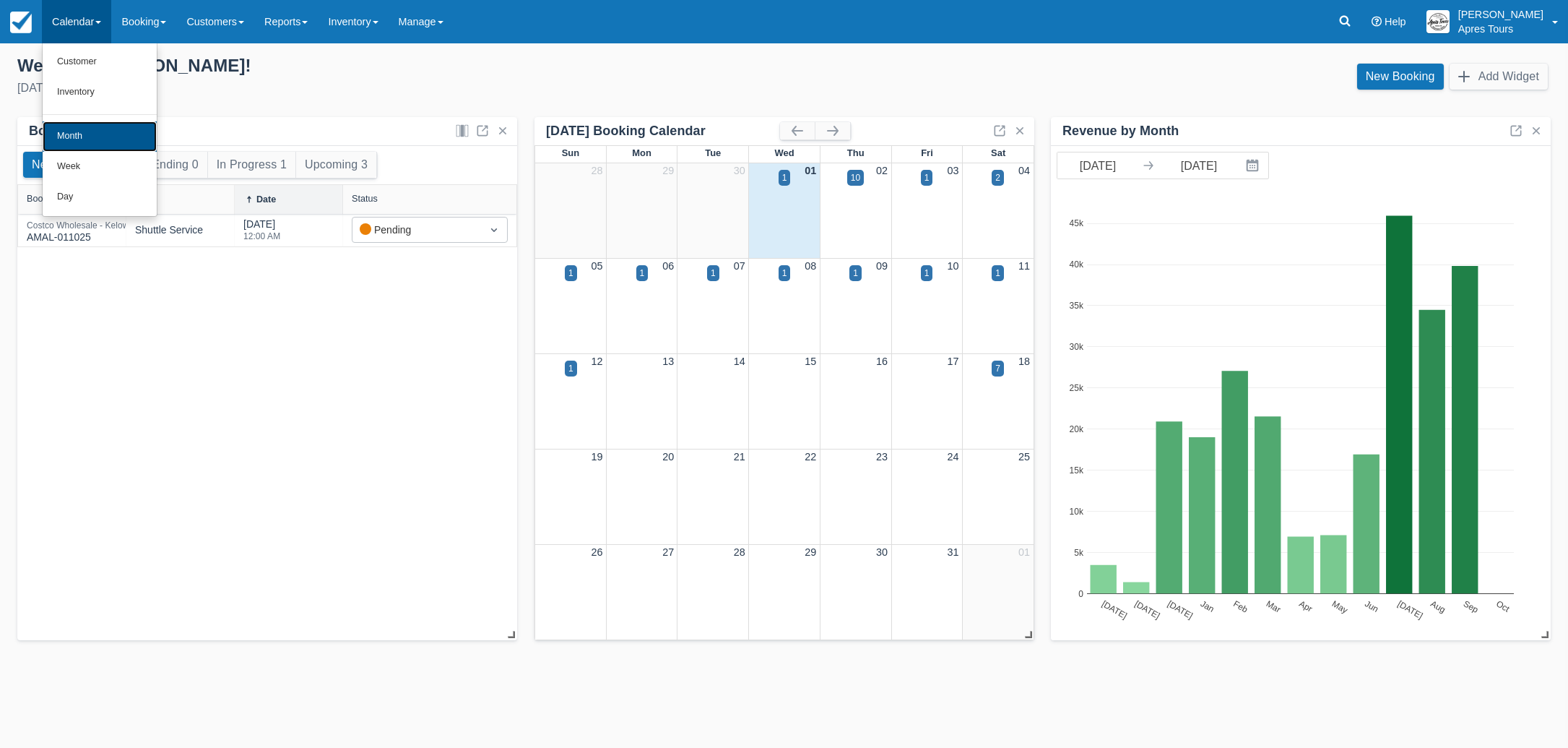
click at [71, 137] on link "Month" at bounding box center [99, 136] width 114 height 30
